Goal: Entertainment & Leisure: Consume media (video, audio)

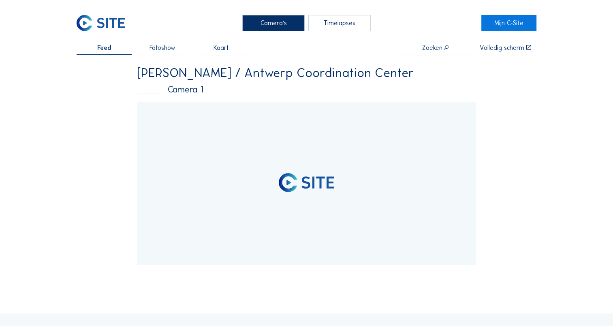
click at [345, 23] on div "Timelapses" at bounding box center [339, 23] width 62 height 16
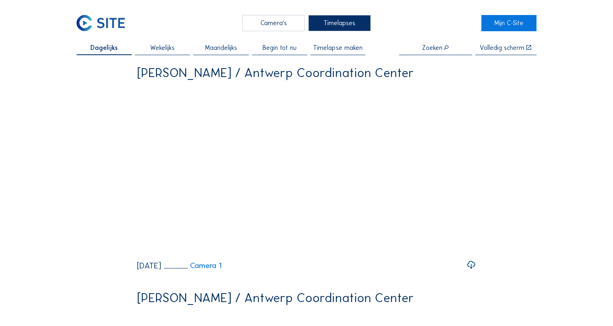
click at [283, 48] on span "Begin tot nu" at bounding box center [280, 48] width 34 height 6
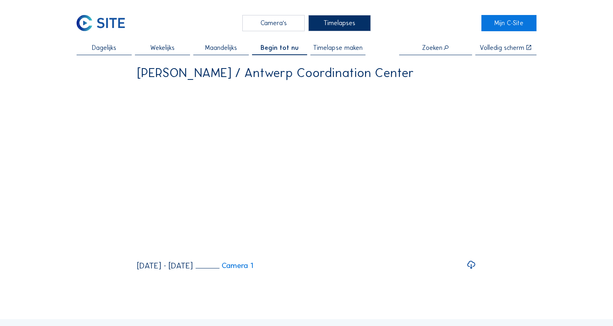
click at [472, 271] on icon at bounding box center [471, 264] width 10 height 11
